Goal: Information Seeking & Learning: Learn about a topic

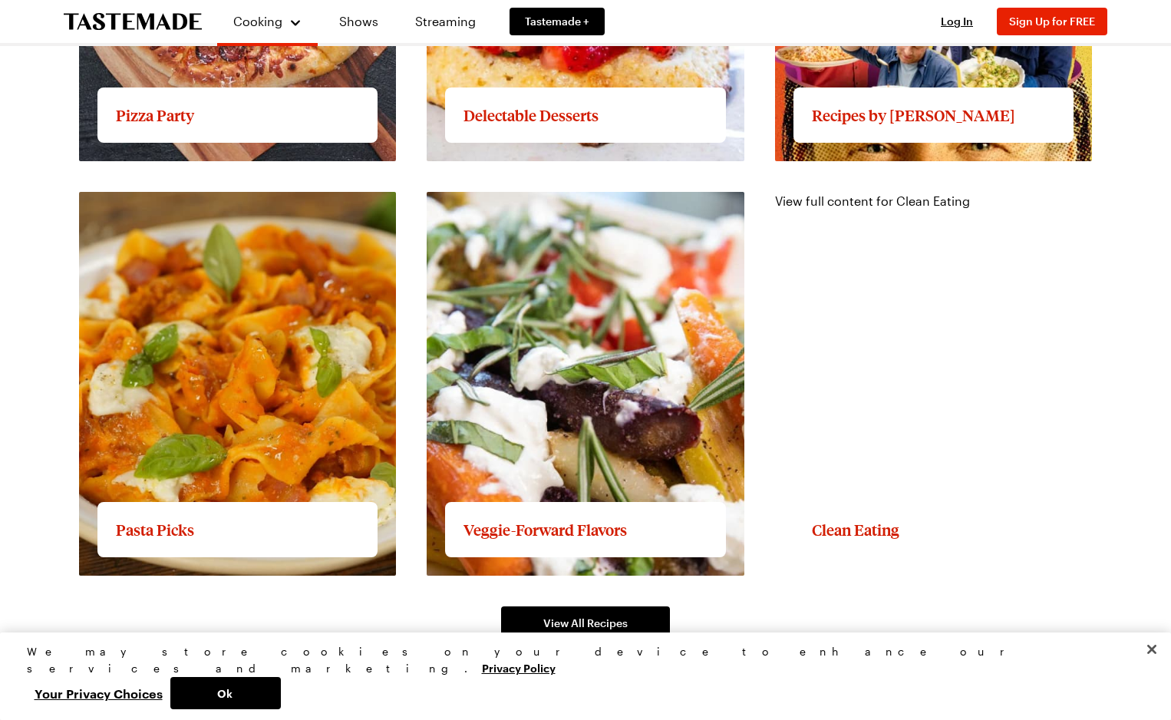
scroll to position [2235, 0]
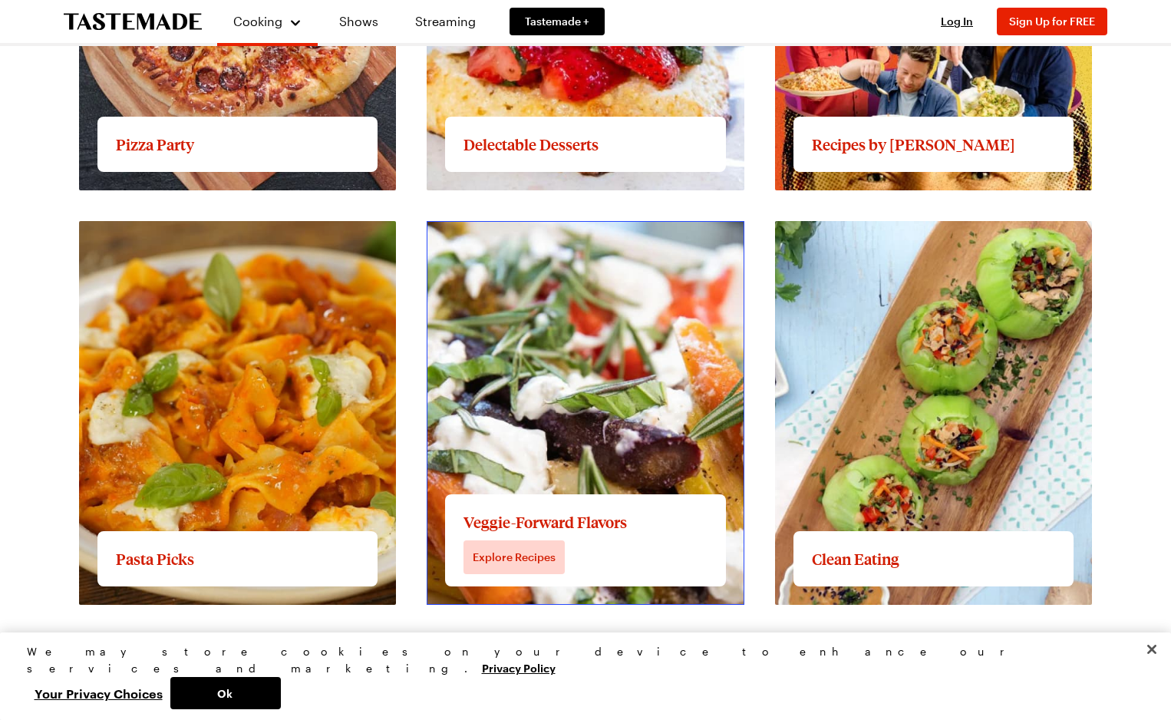
click at [638, 237] on link "View full content for Veggie-Forward Flavors" at bounding box center [556, 230] width 258 height 15
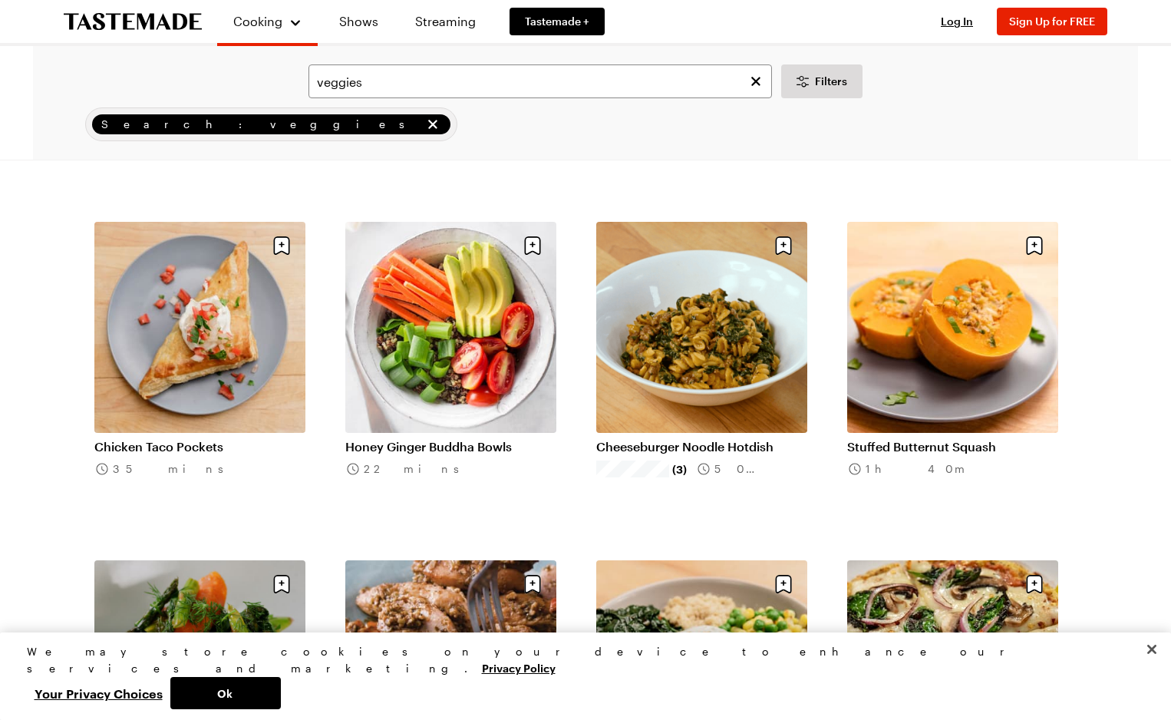
scroll to position [384, 0]
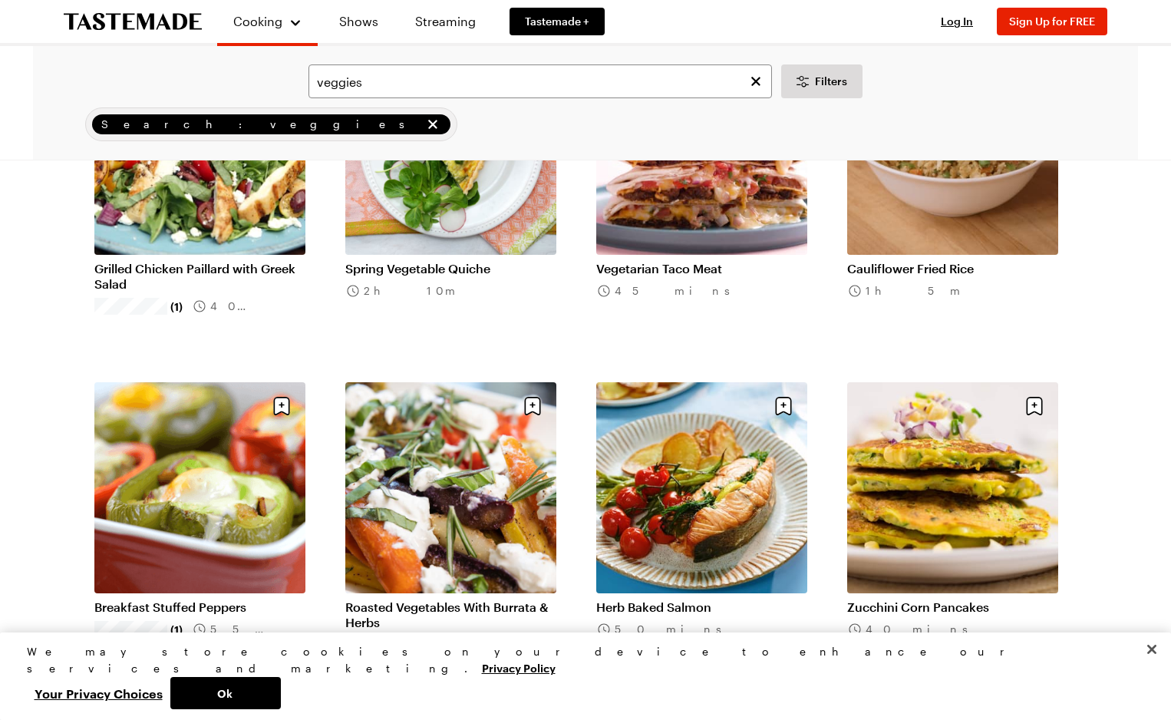
scroll to position [1611, 0]
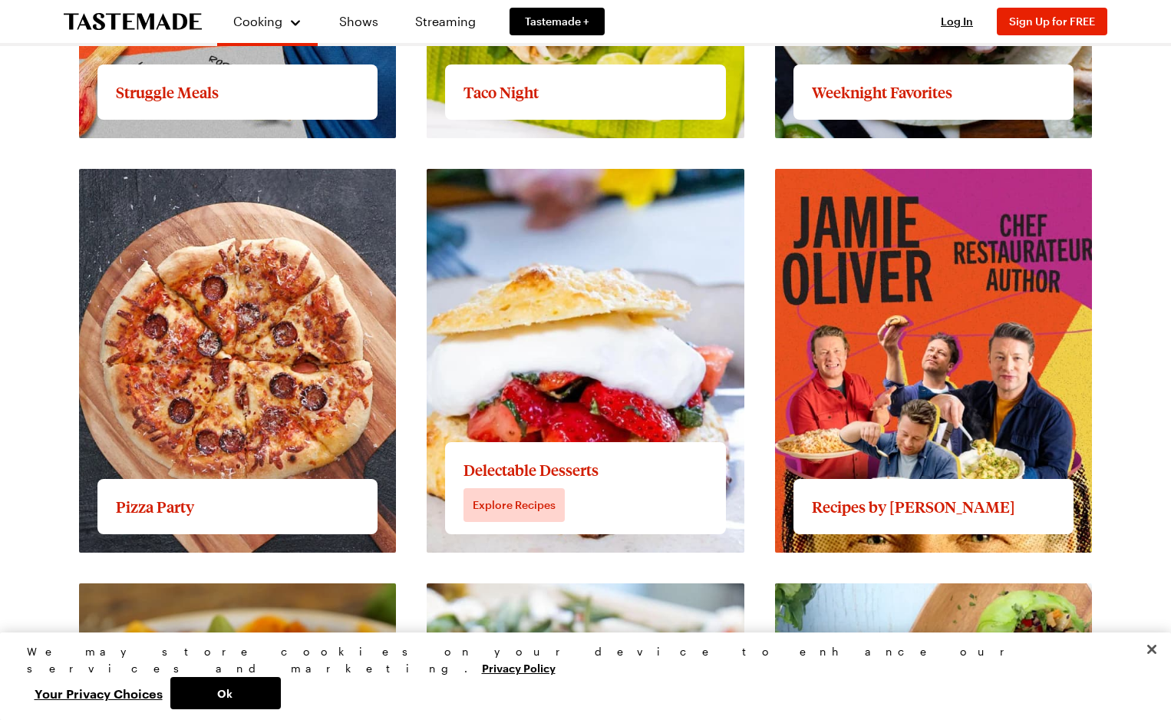
scroll to position [1852, 0]
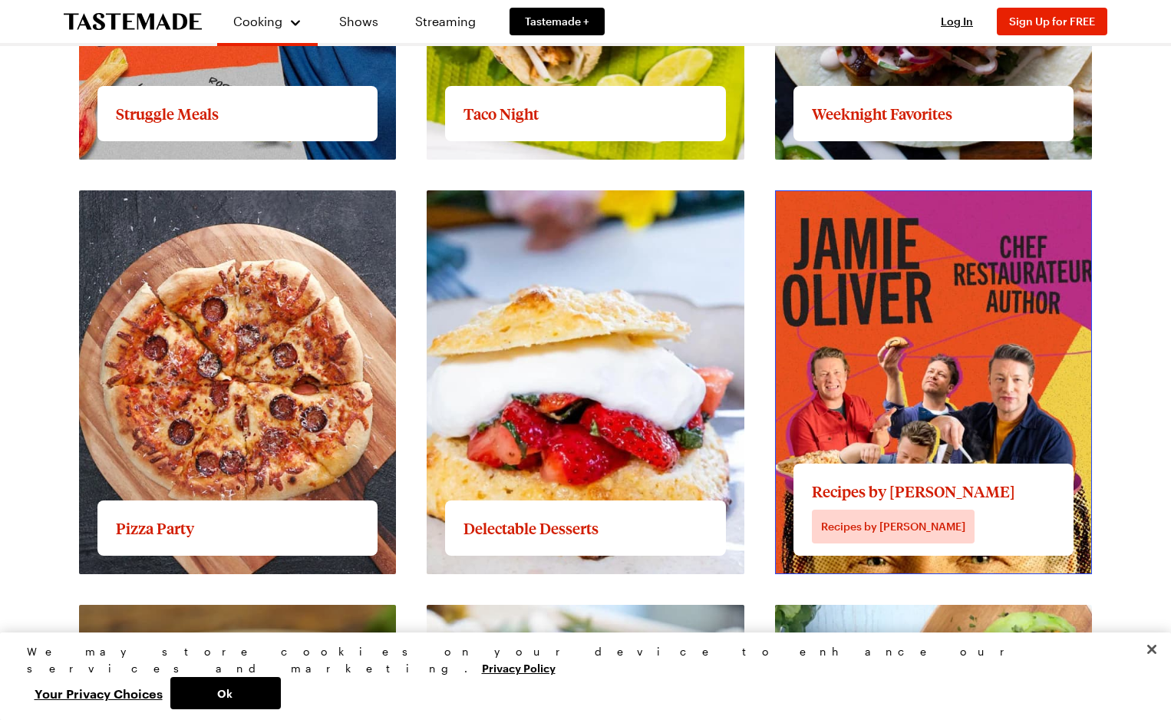
click at [891, 206] on link "View full content for Recipes by [PERSON_NAME]" at bounding box center [917, 199] width 284 height 15
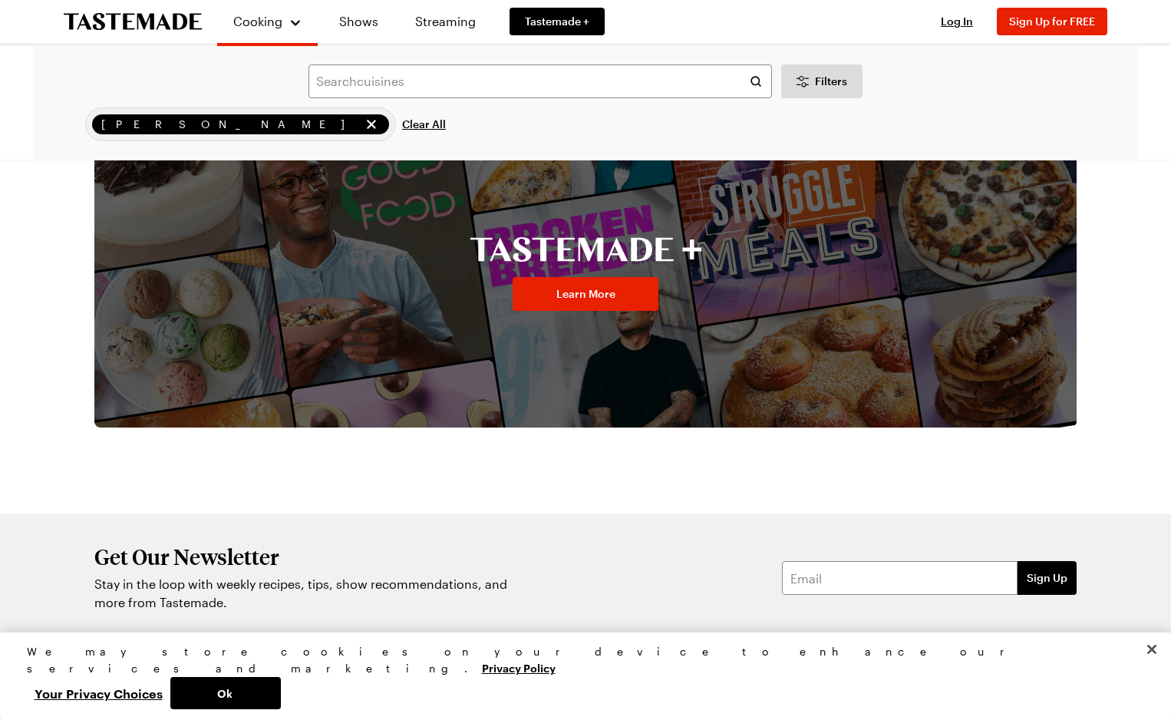
scroll to position [2225, 0]
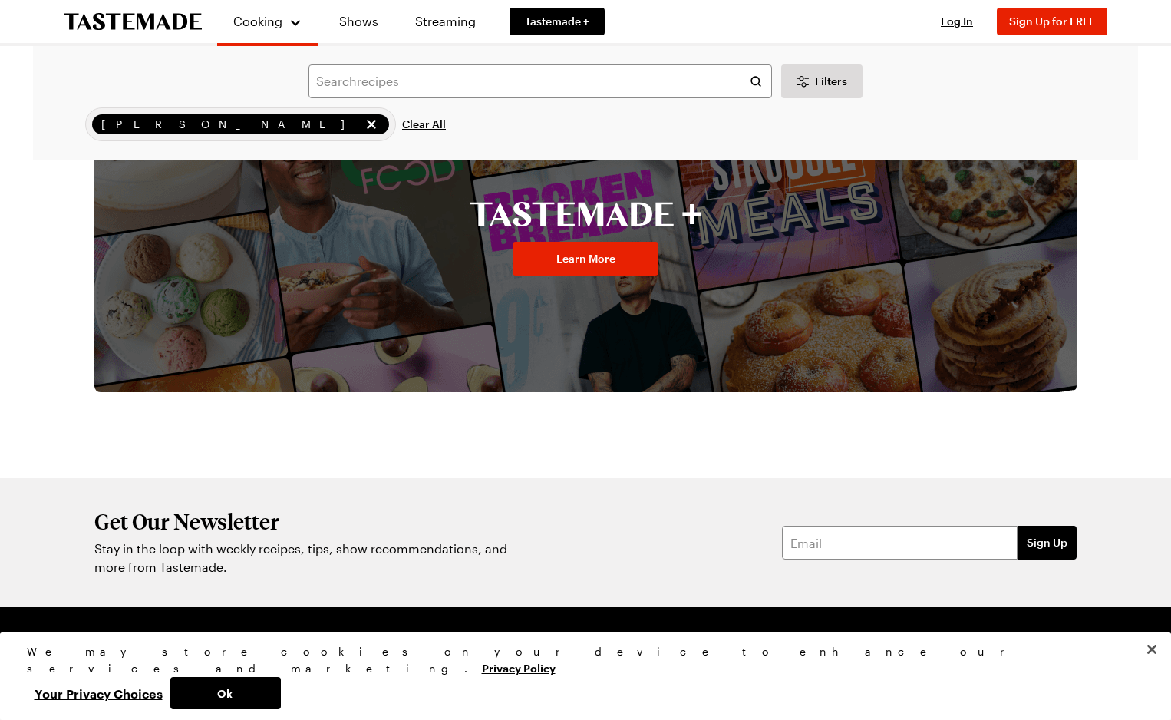
scroll to position [1852, 0]
